Goal: Task Accomplishment & Management: Use online tool/utility

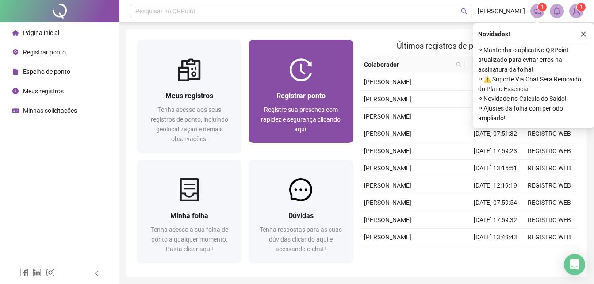
click at [280, 71] on div at bounding box center [301, 69] width 104 height 23
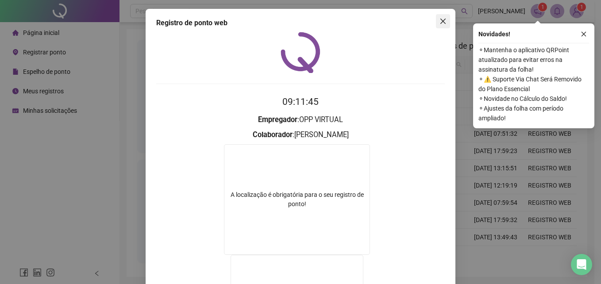
click at [440, 20] on icon "close" at bounding box center [442, 21] width 7 height 7
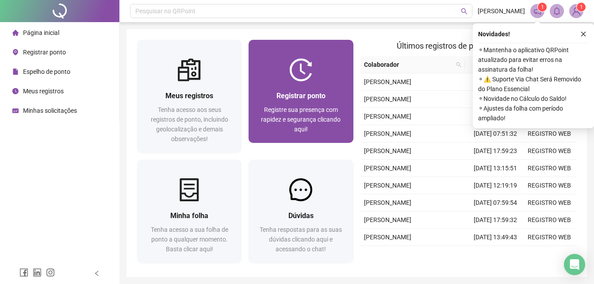
click at [332, 82] on div "Registrar ponto Registre sua presença com rapidez e segurança clicando aqui!" at bounding box center [301, 112] width 104 height 62
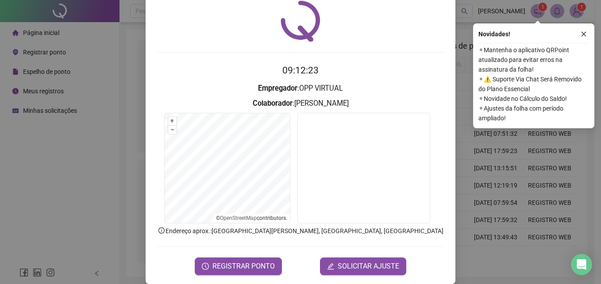
scroll to position [42, 0]
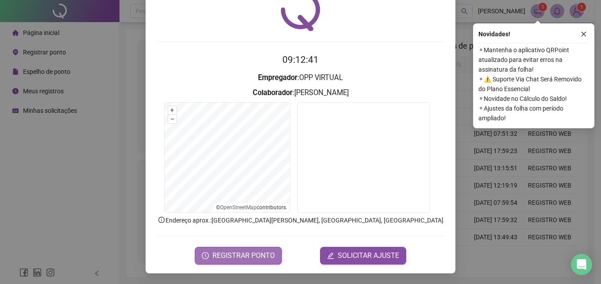
click at [267, 262] on button "REGISTRAR PONTO" at bounding box center [238, 256] width 87 height 18
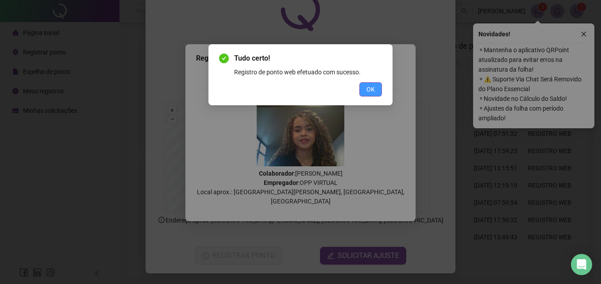
click at [369, 84] on button "OK" at bounding box center [370, 89] width 23 height 14
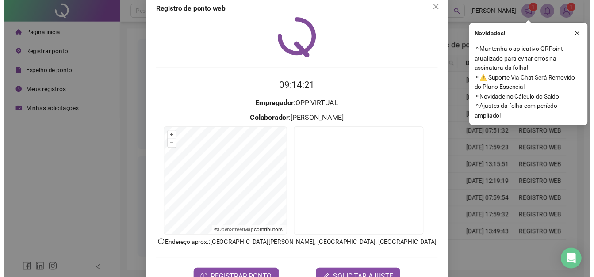
scroll to position [0, 0]
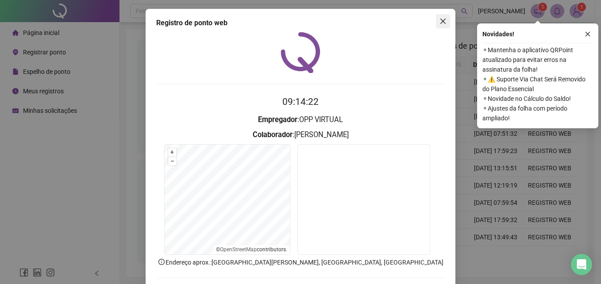
click at [442, 19] on icon "close" at bounding box center [442, 21] width 7 height 7
